Goal: Task Accomplishment & Management: Manage account settings

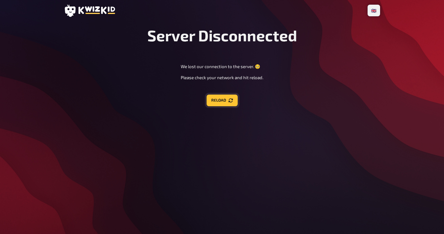
click at [216, 102] on button "Reload" at bounding box center [222, 100] width 31 height 12
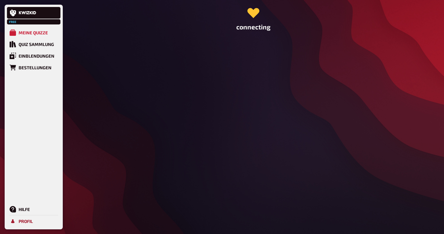
click at [24, 219] on div "Profil" at bounding box center [26, 220] width 14 height 5
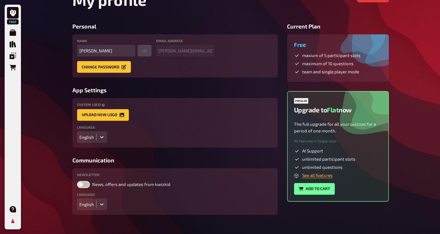
scroll to position [37, 0]
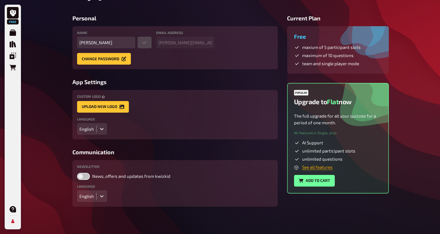
click at [319, 167] on link "See all features" at bounding box center [317, 166] width 31 height 5
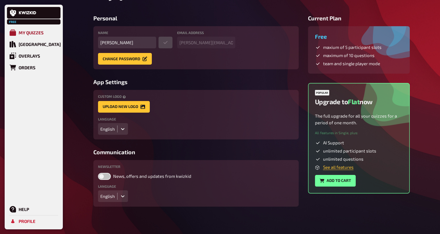
click at [32, 32] on div "My Quizzes" at bounding box center [31, 32] width 25 height 5
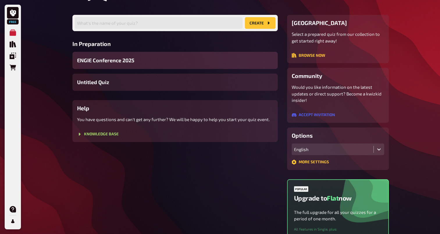
click at [209, 65] on div "ENGIE Conference 2025" at bounding box center [174, 60] width 205 height 17
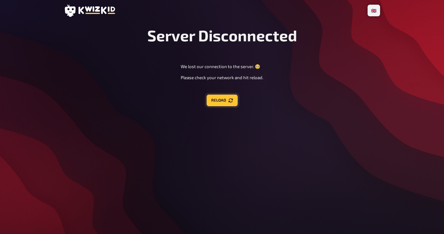
click at [228, 103] on button "Reload" at bounding box center [222, 100] width 31 height 12
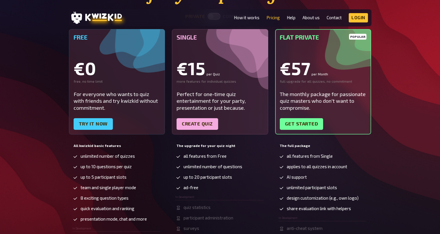
scroll to position [87, 0]
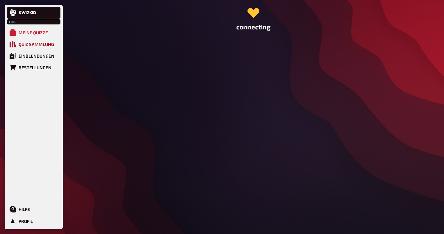
click at [13, 47] on icon at bounding box center [13, 44] width 6 height 6
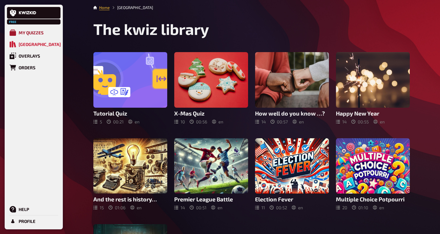
click at [29, 34] on div "My Quizzes" at bounding box center [31, 32] width 25 height 5
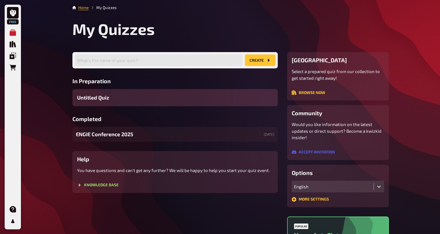
click at [140, 97] on div "Untitled Quiz" at bounding box center [174, 97] width 205 height 17
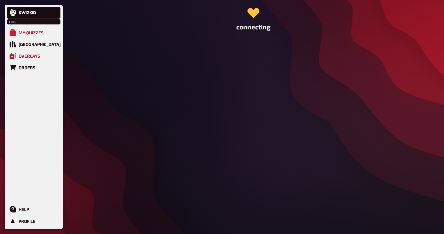
click at [28, 54] on div "Overlays" at bounding box center [30, 55] width 22 height 5
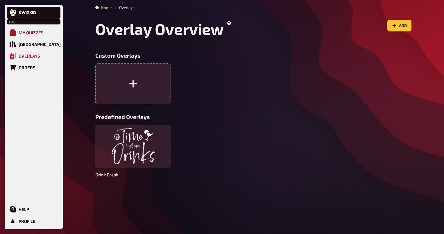
click at [12, 28] on link "My Quizzes" at bounding box center [33, 33] width 53 height 12
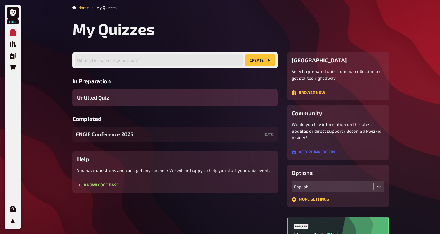
click at [146, 98] on div "Untitled Quiz" at bounding box center [174, 97] width 205 height 17
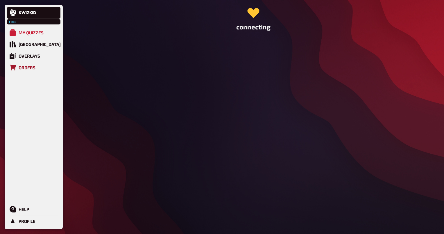
click at [14, 66] on icon at bounding box center [13, 68] width 6 height 6
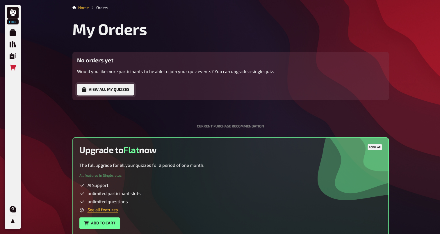
click at [119, 88] on button "View all my quizzes" at bounding box center [105, 90] width 57 height 12
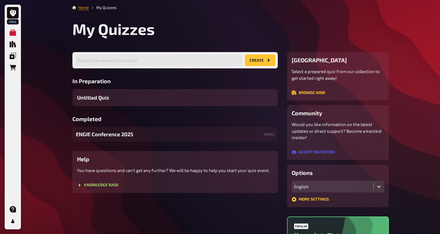
click at [83, 7] on link "Home" at bounding box center [83, 7] width 10 height 5
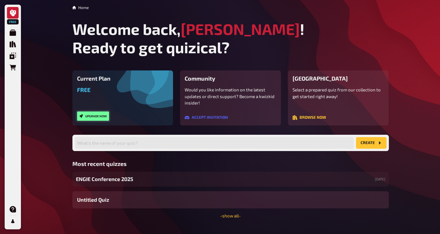
click at [100, 113] on button "Upgrade now" at bounding box center [93, 115] width 32 height 9
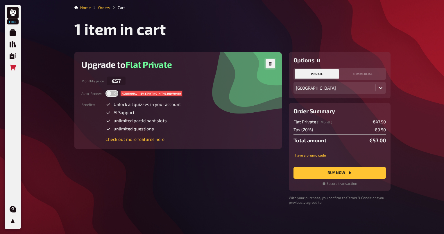
click at [267, 65] on button "button" at bounding box center [270, 63] width 9 height 9
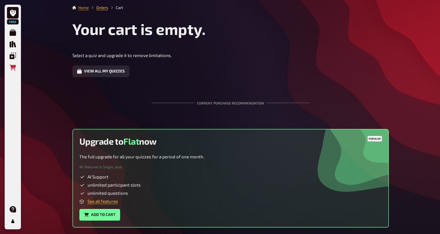
click at [87, 7] on link "Home" at bounding box center [83, 7] width 10 height 5
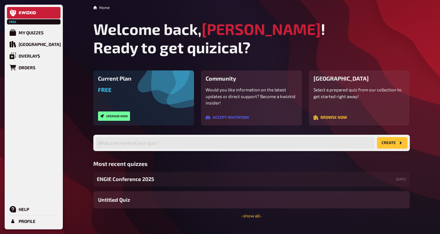
click at [10, 14] on icon at bounding box center [13, 12] width 6 height 7
click at [26, 13] on icon at bounding box center [27, 12] width 17 height 3
click at [30, 221] on div "Profile" at bounding box center [27, 220] width 17 height 5
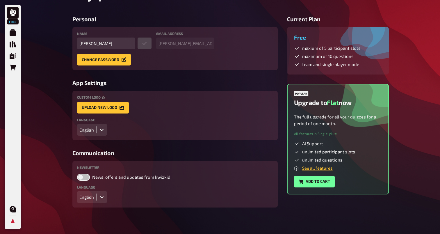
scroll to position [37, 0]
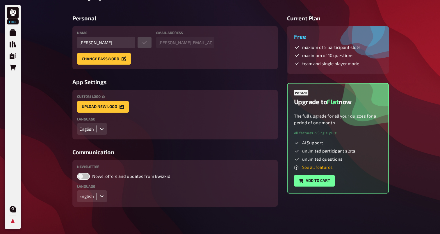
click at [308, 166] on link "See all features" at bounding box center [317, 166] width 31 height 5
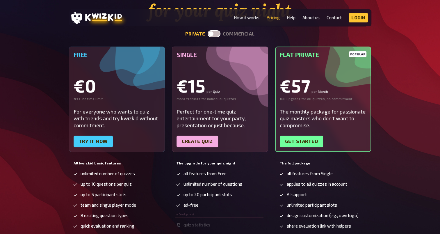
scroll to position [87, 0]
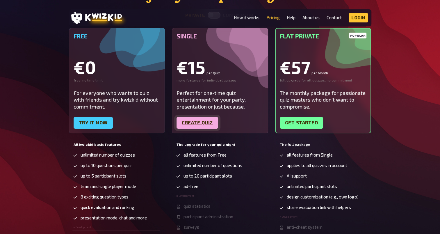
click at [208, 119] on link "Create quiz" at bounding box center [197, 123] width 42 height 12
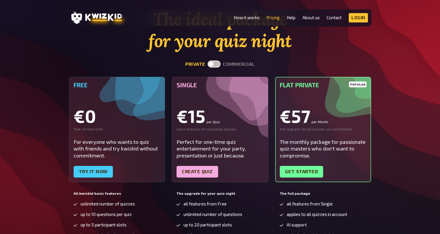
scroll to position [0, 0]
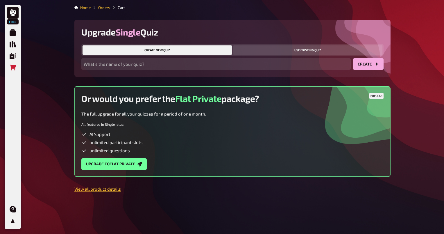
click at [273, 51] on button "Use existing quiz" at bounding box center [307, 49] width 149 height 9
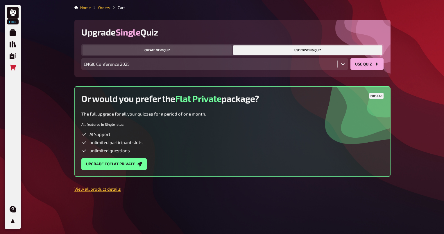
click at [193, 49] on button "Create new quiz" at bounding box center [157, 49] width 149 height 9
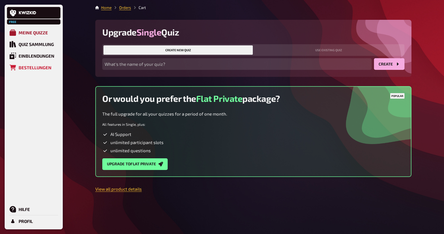
click at [32, 35] on div "Meine Quizze" at bounding box center [33, 32] width 29 height 5
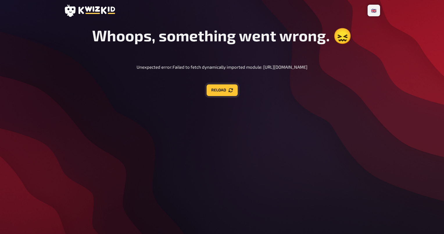
click at [222, 90] on button "Reload" at bounding box center [222, 90] width 31 height 12
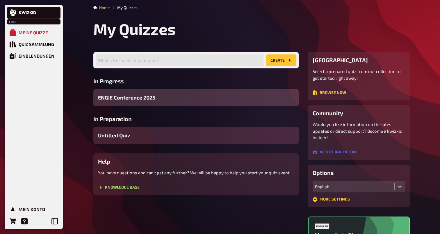
click at [177, 135] on div "Untitled Quiz" at bounding box center [195, 135] width 205 height 17
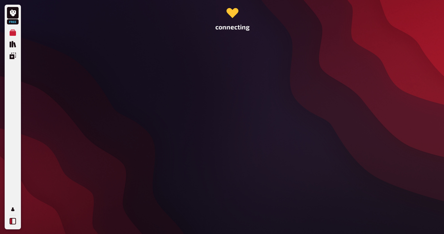
click at [15, 219] on icon at bounding box center [13, 221] width 6 height 6
